Goal: Complete application form

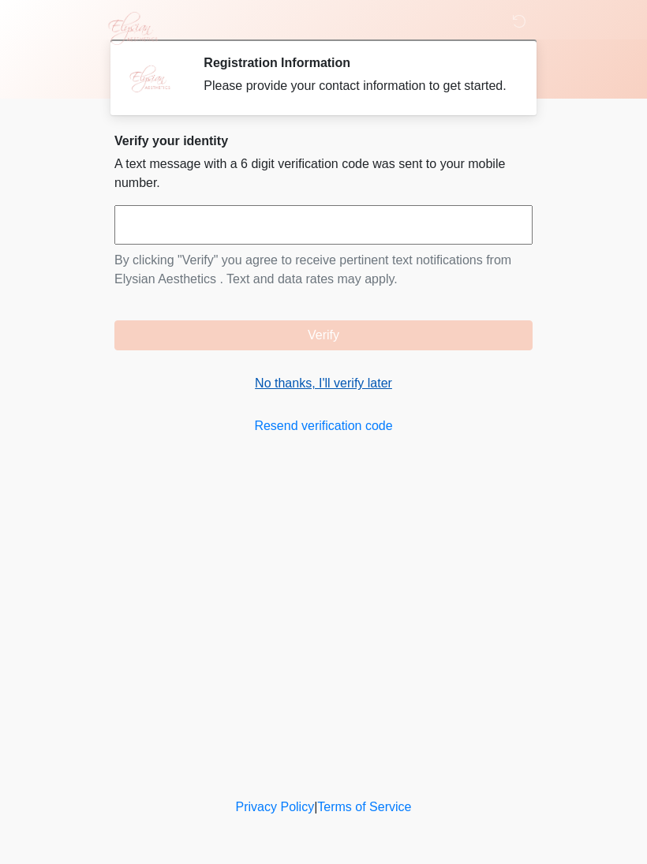
click at [364, 393] on link "No thanks, I'll verify later" at bounding box center [323, 383] width 418 height 19
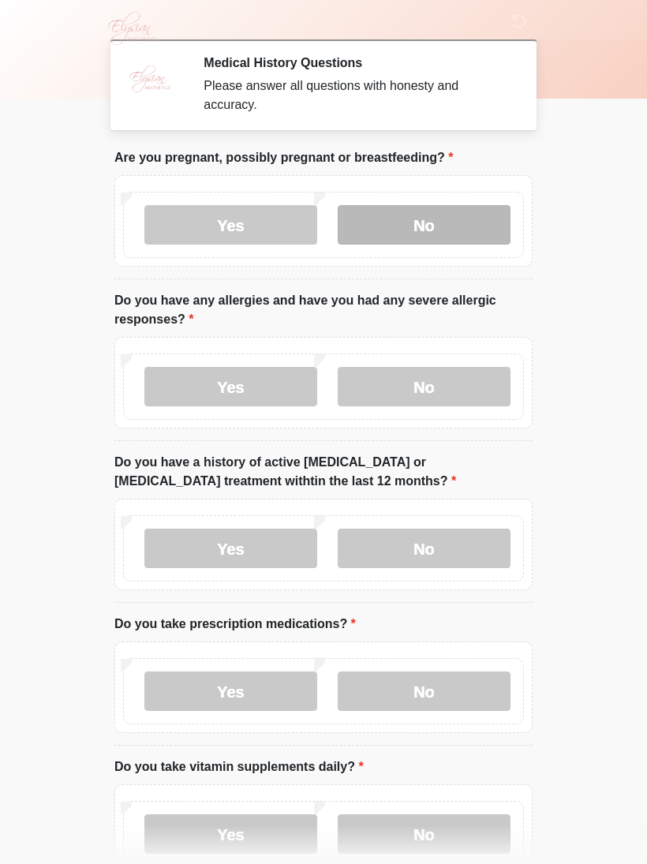
click at [470, 219] on label "No" at bounding box center [424, 224] width 173 height 39
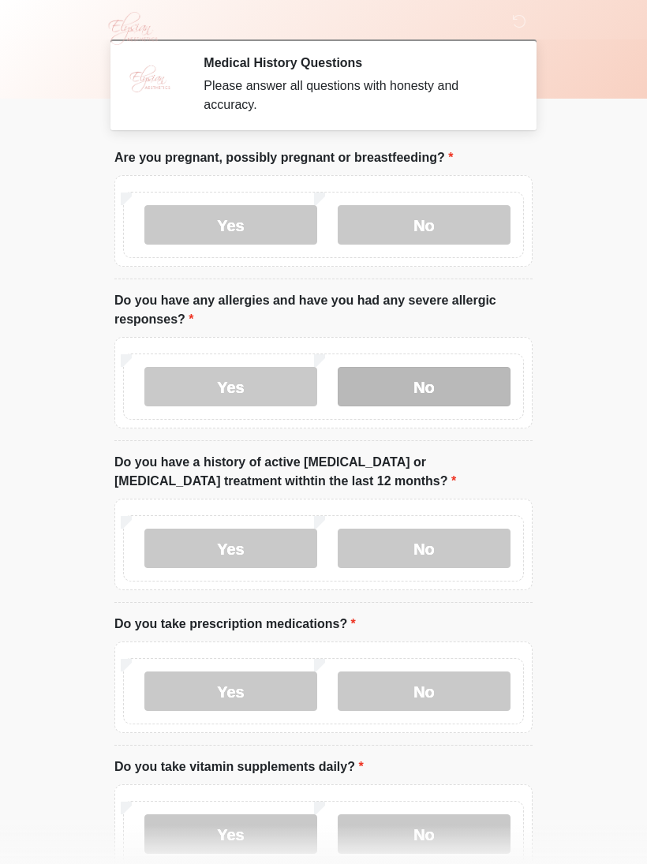
click at [470, 388] on label "No" at bounding box center [424, 386] width 173 height 39
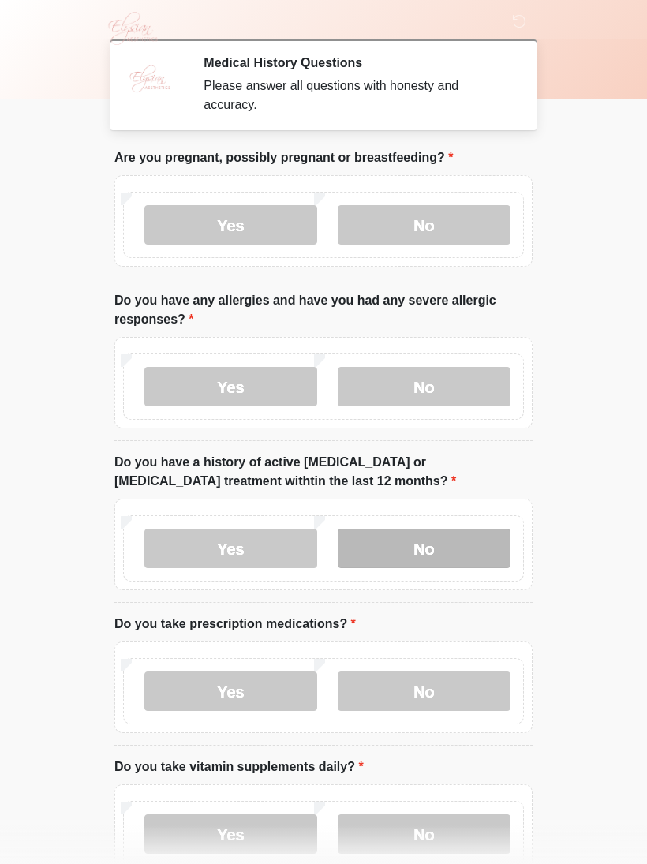
click at [477, 545] on label "No" at bounding box center [424, 547] width 173 height 39
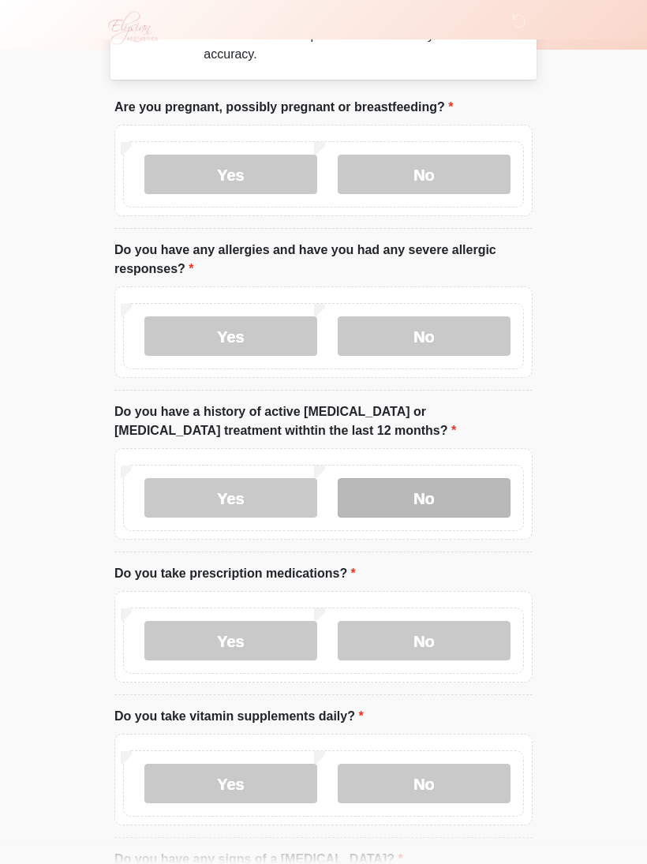
scroll to position [51, 0]
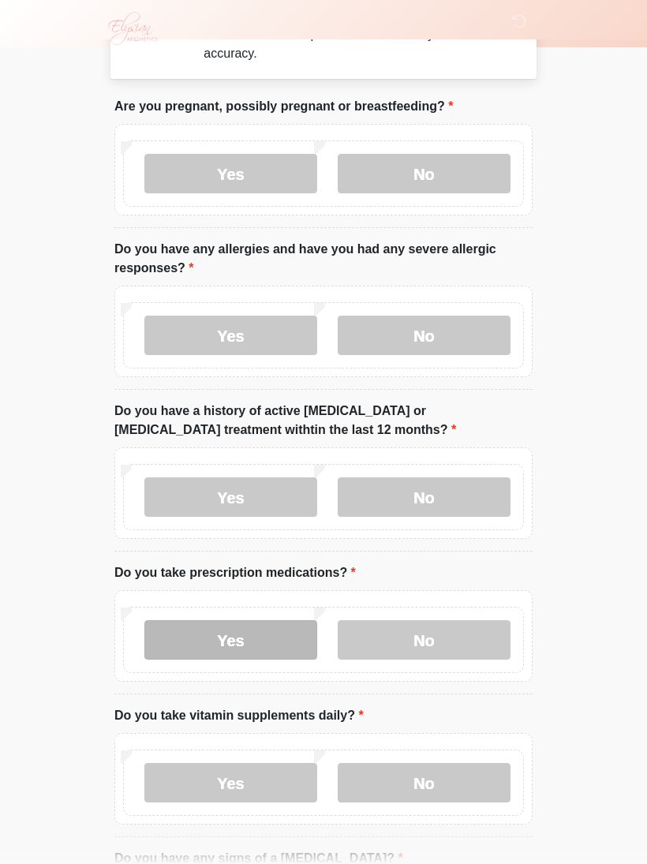
click at [264, 633] on label "Yes" at bounding box center [230, 639] width 173 height 39
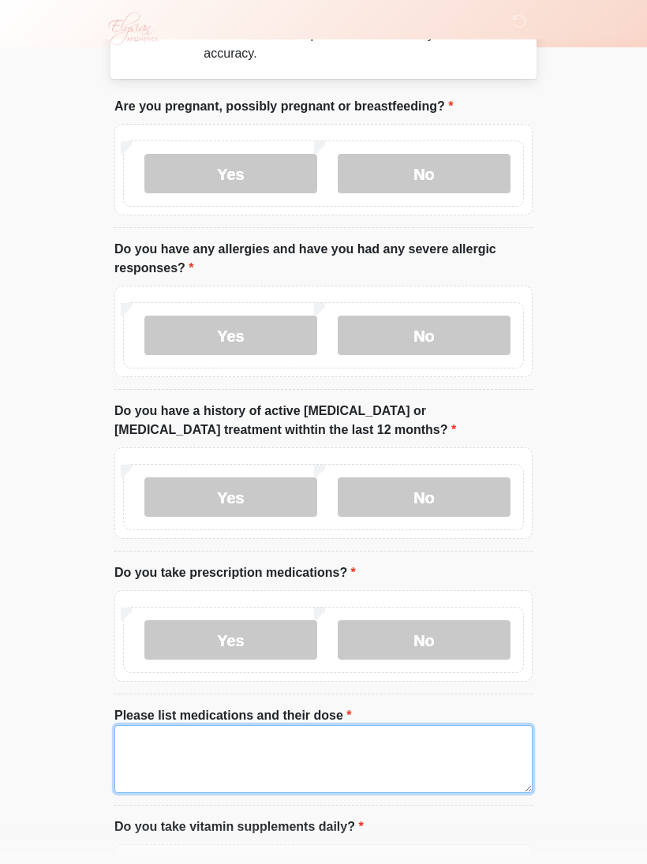
click at [396, 743] on textarea "Please list medications and their dose" at bounding box center [323, 759] width 418 height 68
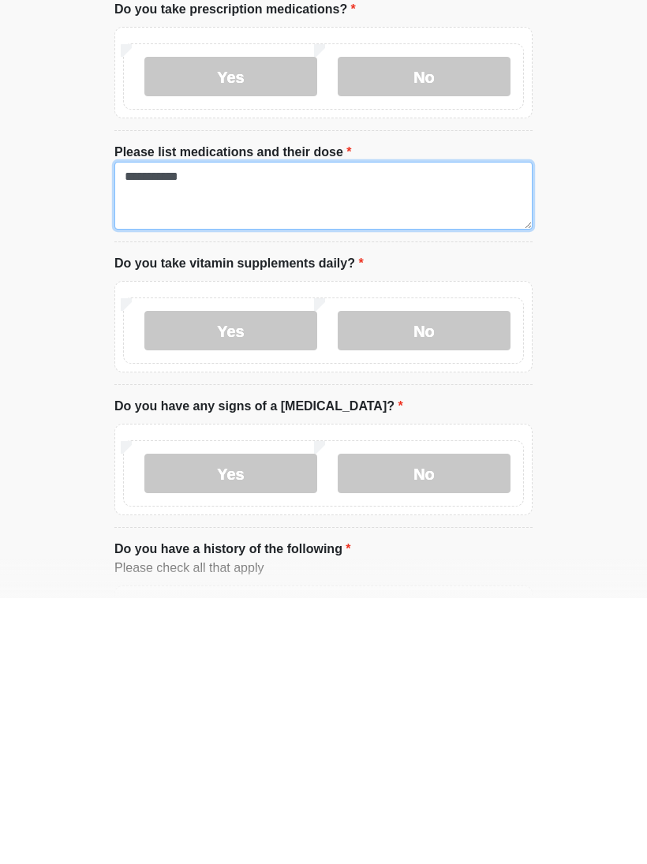
scroll to position [351, 0]
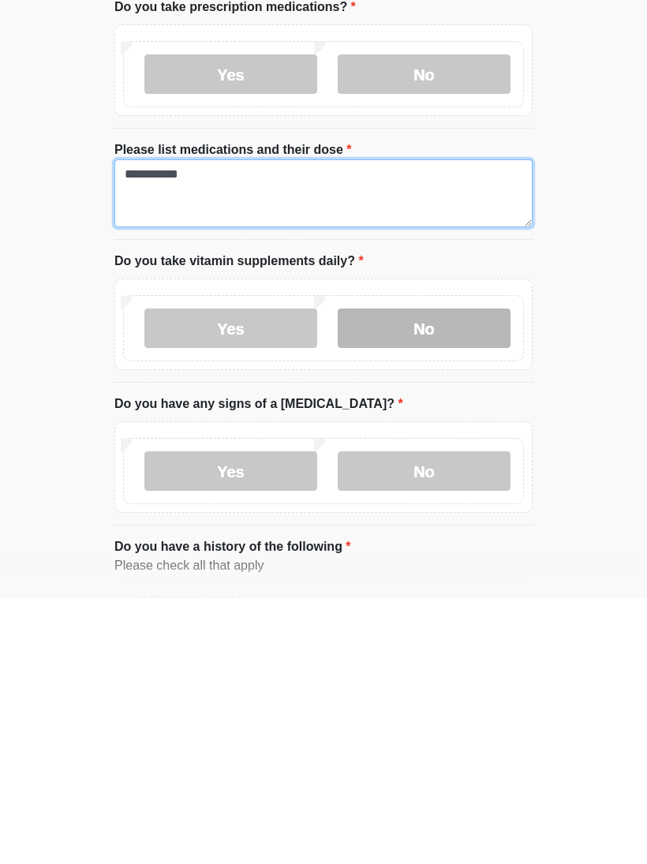
type textarea "**********"
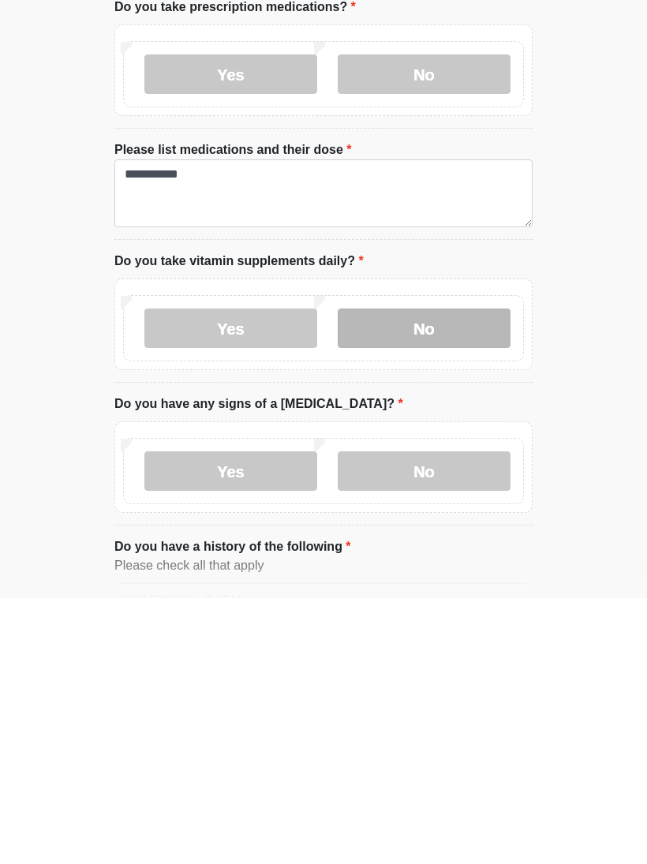
click at [454, 574] on label "No" at bounding box center [424, 593] width 173 height 39
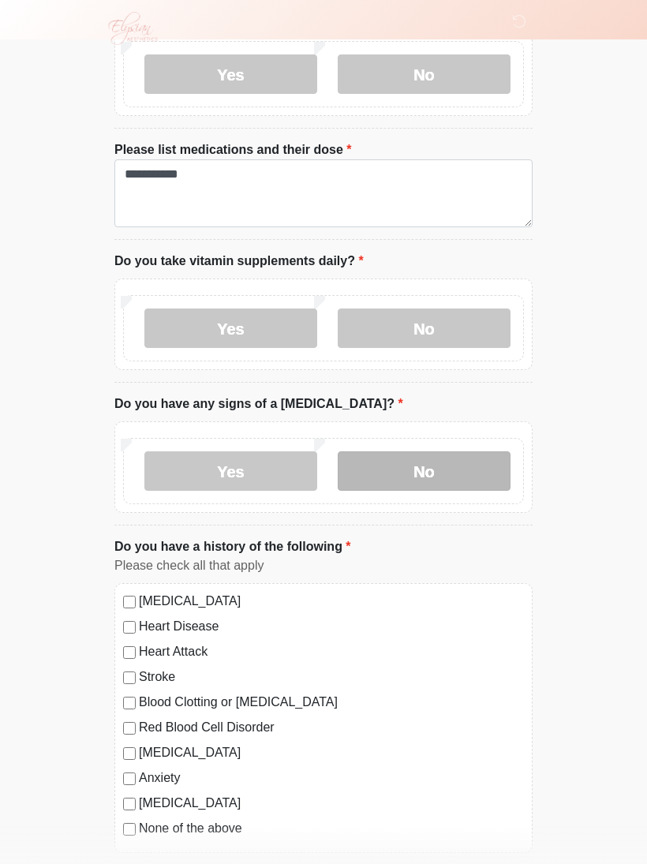
click at [457, 469] on label "No" at bounding box center [424, 470] width 173 height 39
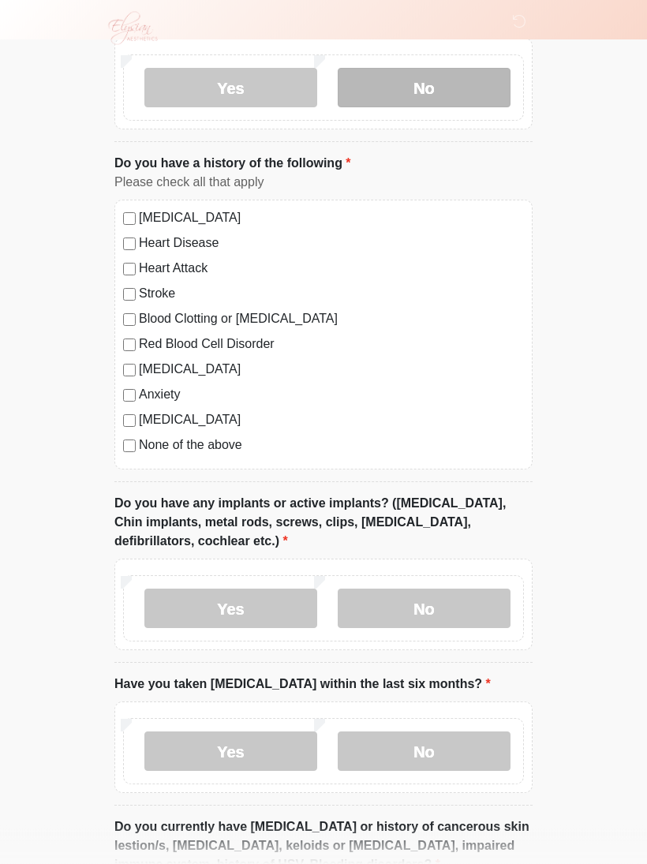
scroll to position [1012, 0]
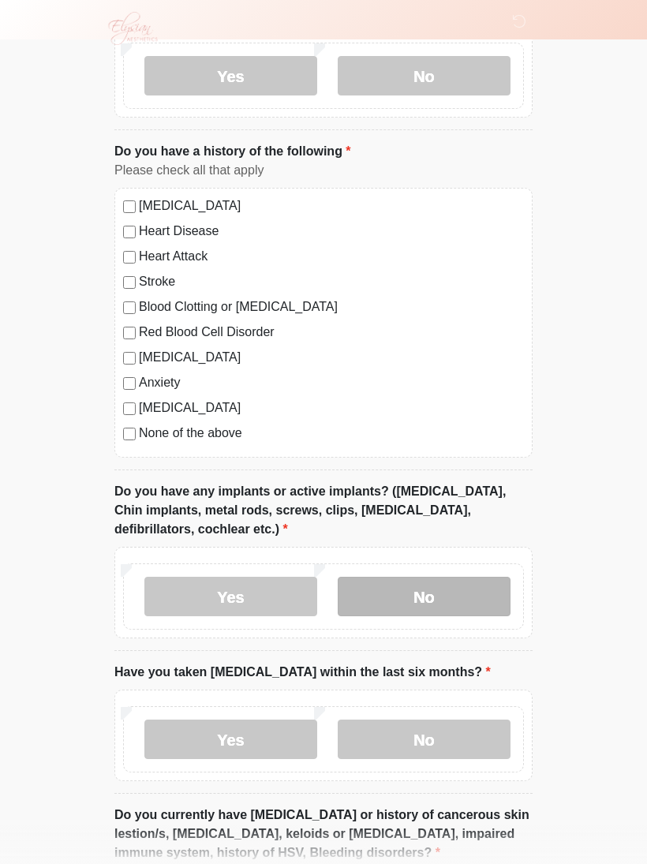
click at [481, 590] on label "No" at bounding box center [424, 596] width 173 height 39
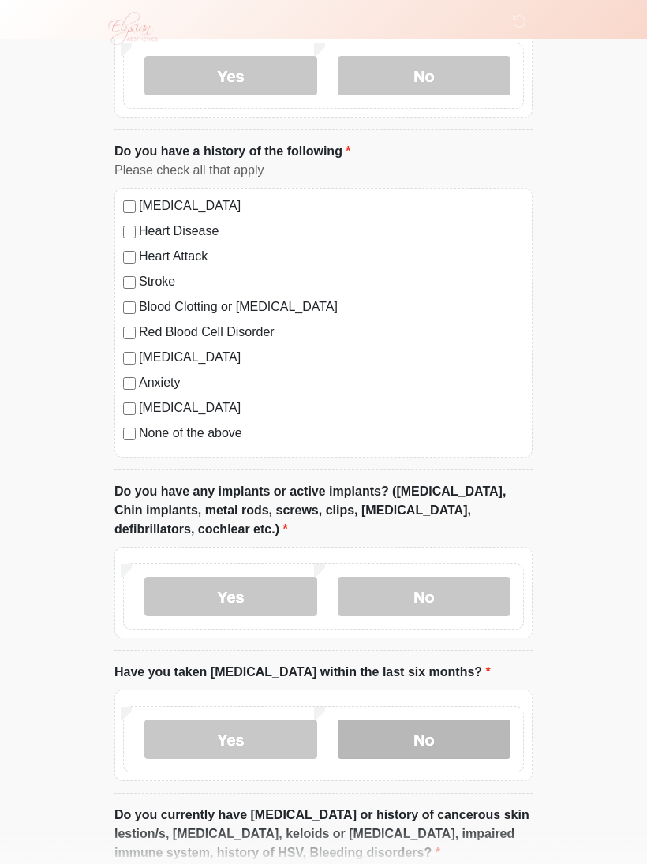
click at [439, 734] on label "No" at bounding box center [424, 738] width 173 height 39
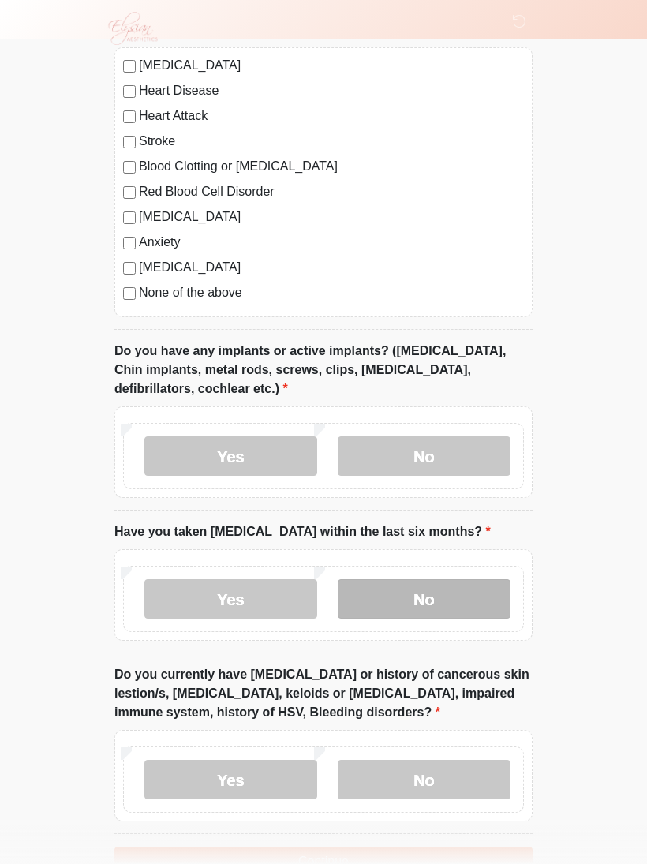
scroll to position [1218, 0]
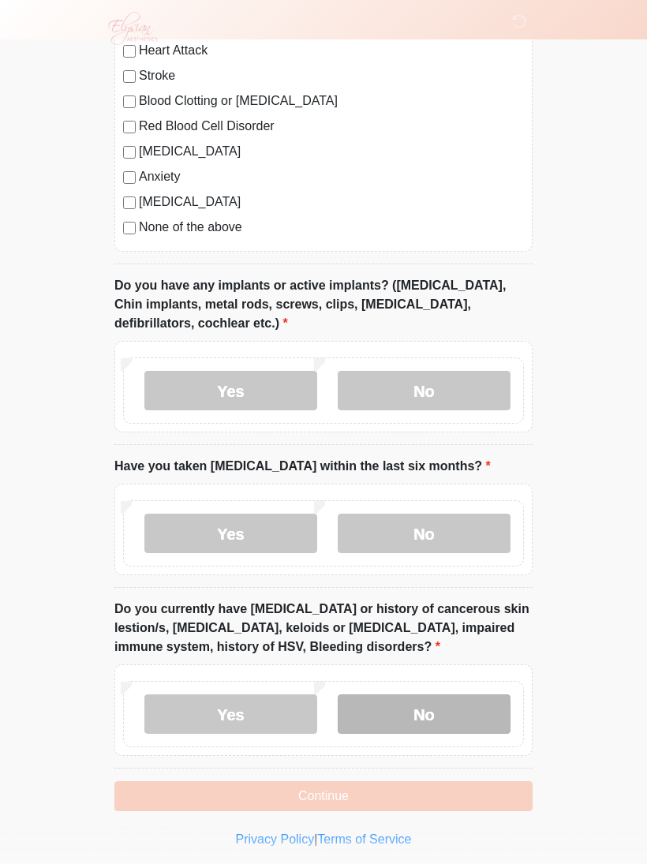
click at [465, 704] on label "No" at bounding box center [424, 713] width 173 height 39
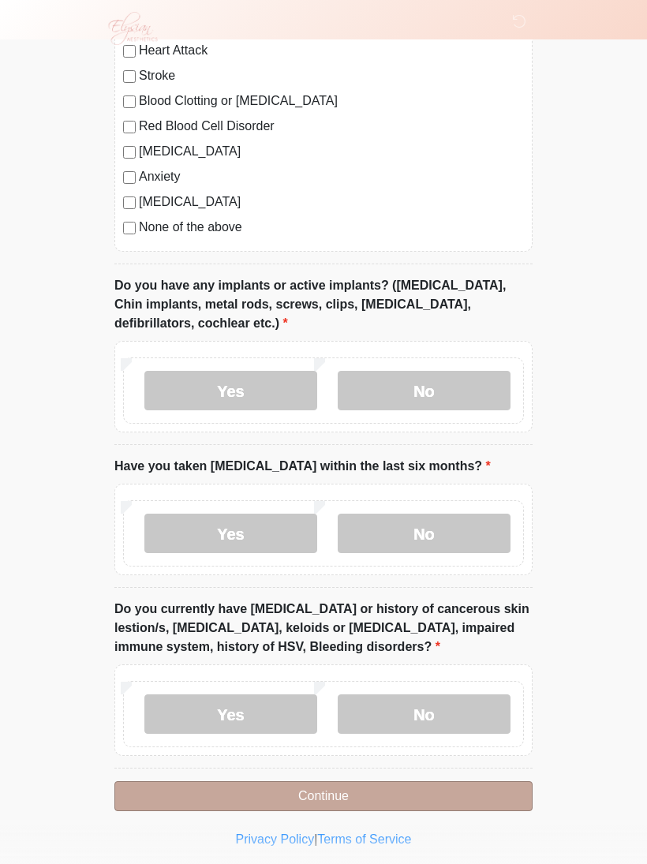
click at [420, 790] on button "Continue" at bounding box center [323, 796] width 418 height 30
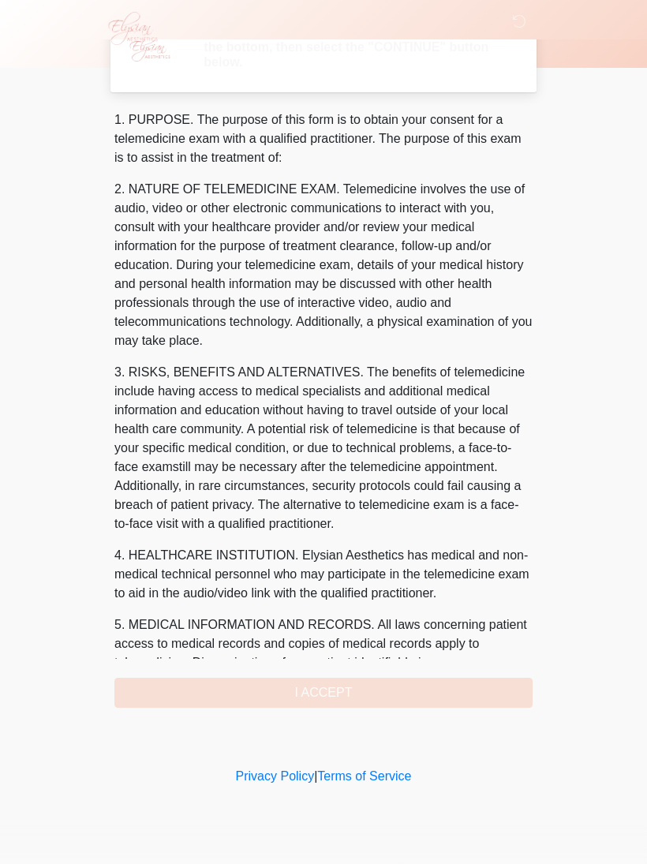
scroll to position [0, 0]
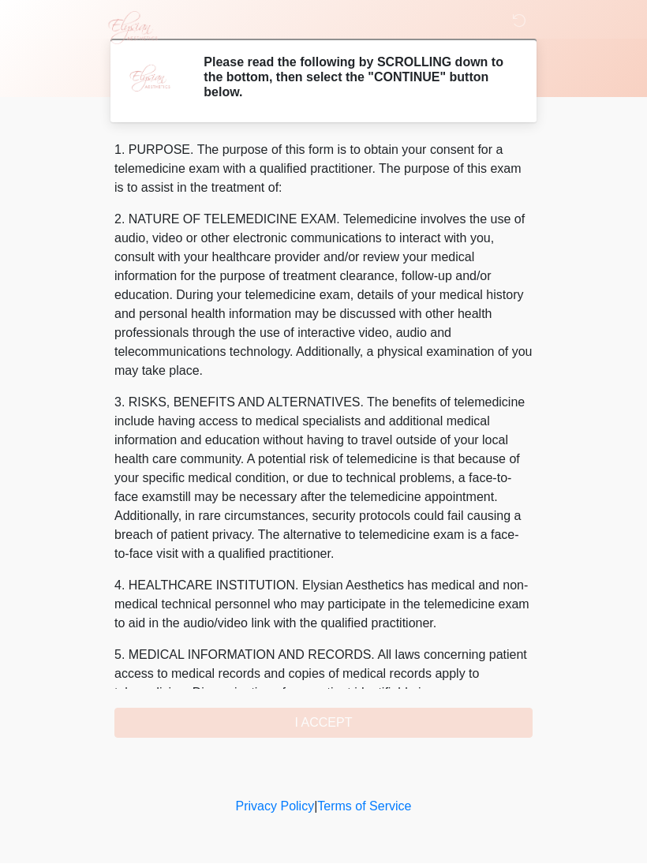
click at [344, 720] on div "1. PURPOSE. The purpose of this form is to obtain your consent for a telemedici…" at bounding box center [323, 439] width 418 height 597
click at [327, 729] on div "1. PURPOSE. The purpose of this form is to obtain your consent for a telemedici…" at bounding box center [323, 439] width 418 height 597
click at [317, 715] on div "1. PURPOSE. The purpose of this form is to obtain your consent for a telemedici…" at bounding box center [323, 439] width 418 height 597
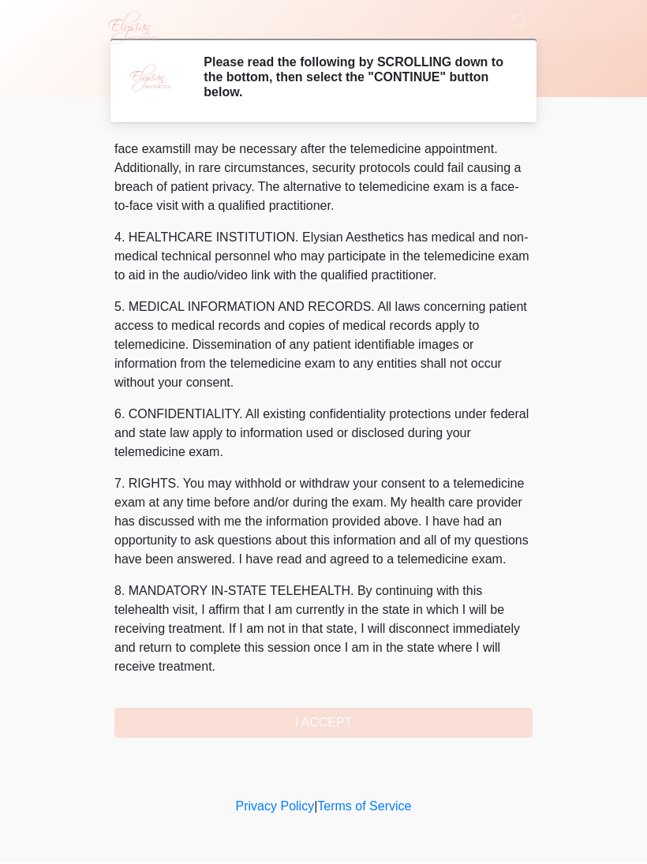
scroll to position [367, 0]
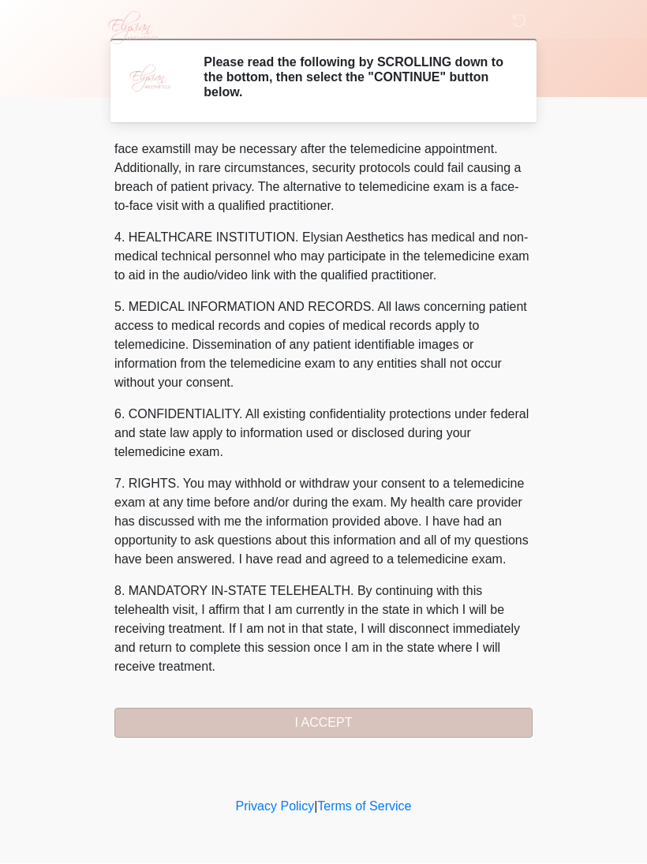
click at [334, 723] on button "I ACCEPT" at bounding box center [323, 723] width 418 height 30
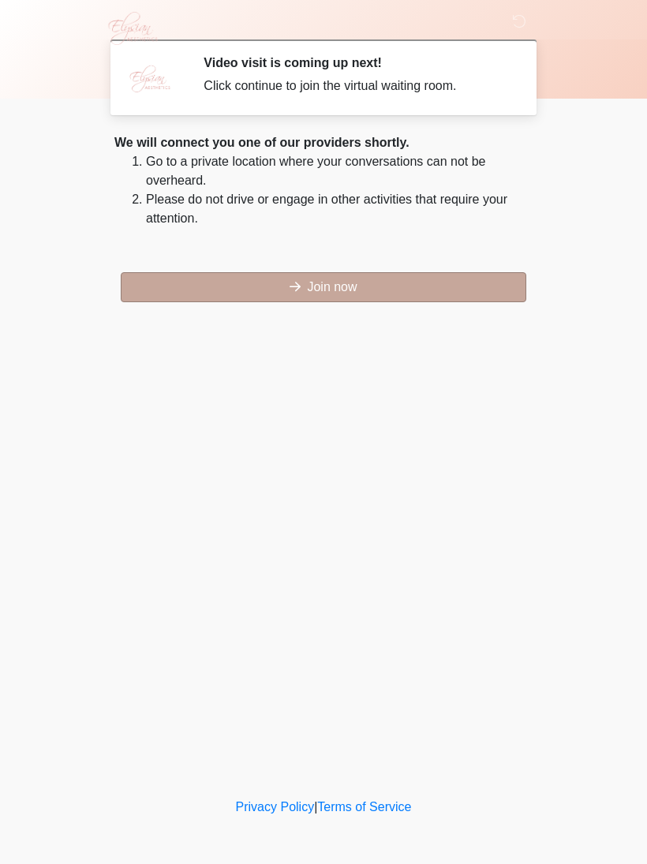
click at [337, 301] on button "Join now" at bounding box center [323, 287] width 405 height 30
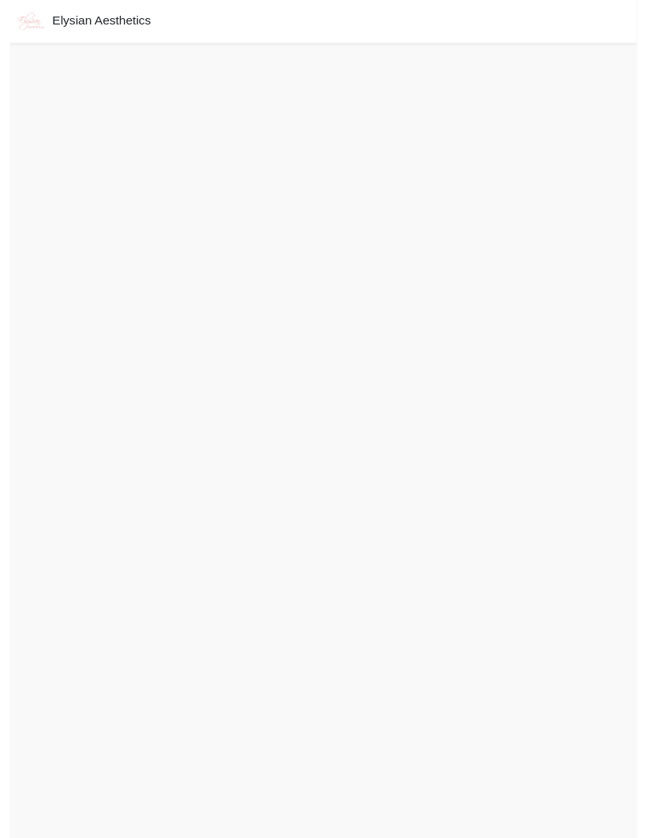
scroll to position [14, 0]
